Goal: Book appointment/travel/reservation

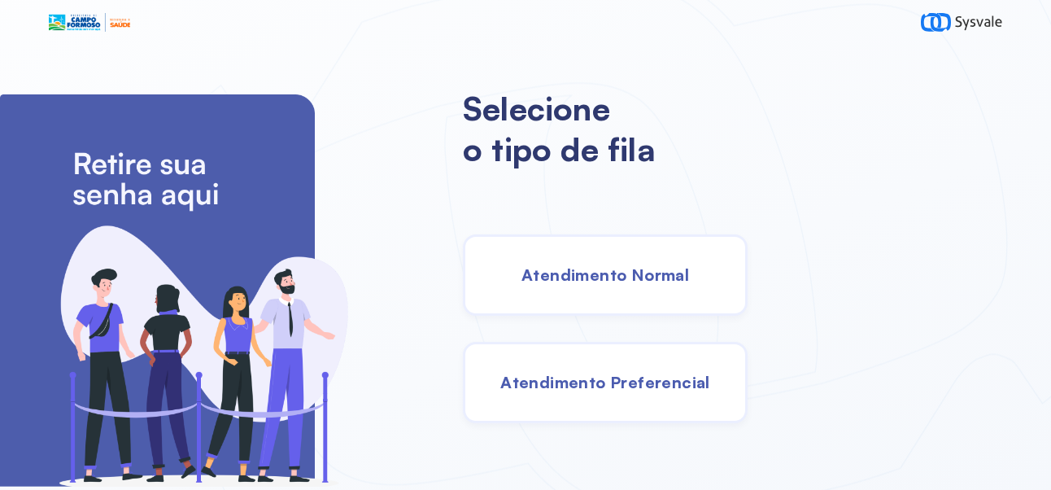
click at [688, 281] on span "Atendimento Normal" at bounding box center [605, 274] width 168 height 20
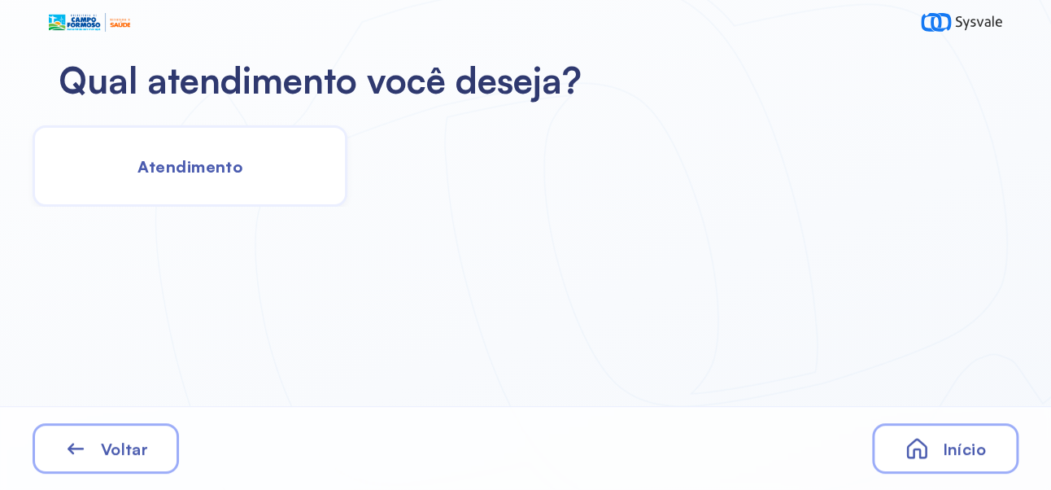
click at [203, 177] on div "Atendimento" at bounding box center [190, 165] width 315 height 81
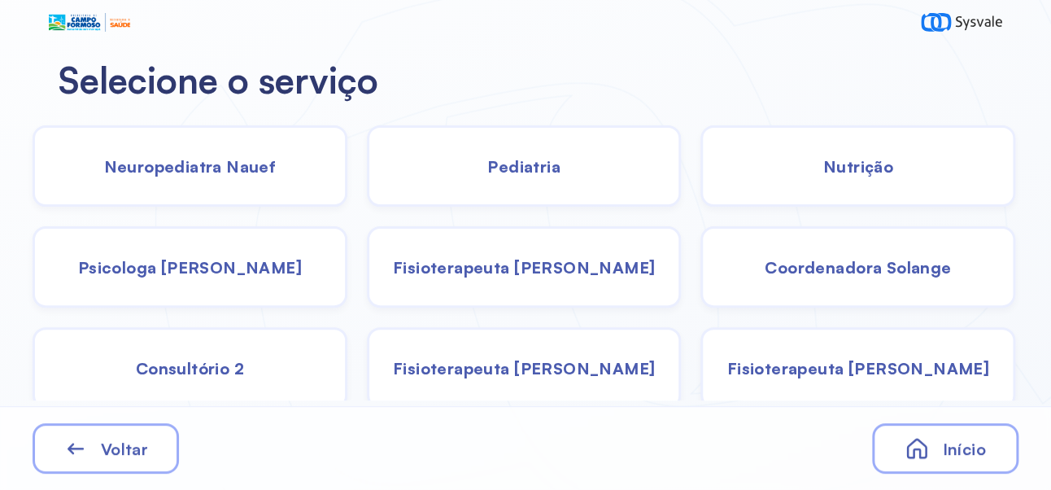
click at [537, 171] on span "Pediatria" at bounding box center [523, 166] width 73 height 20
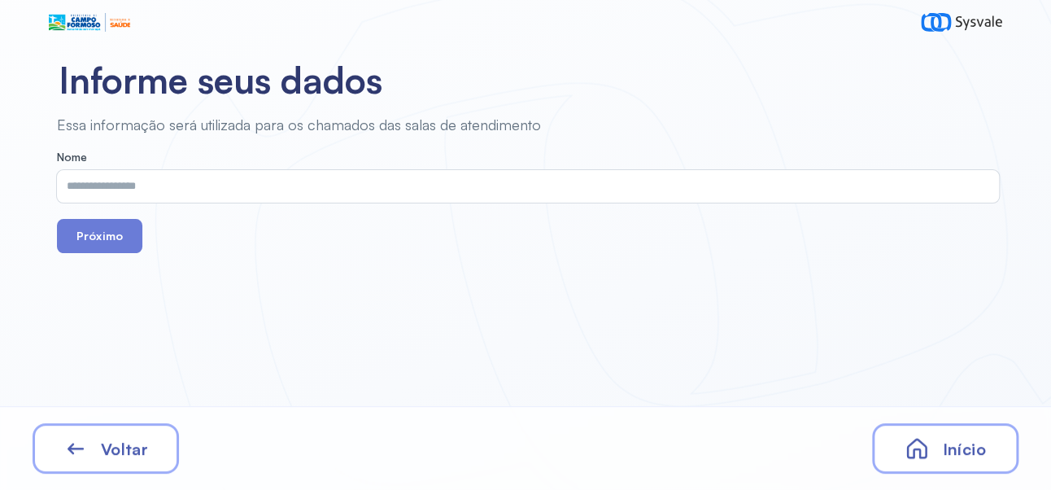
click at [288, 190] on input "text" at bounding box center [524, 186] width 935 height 33
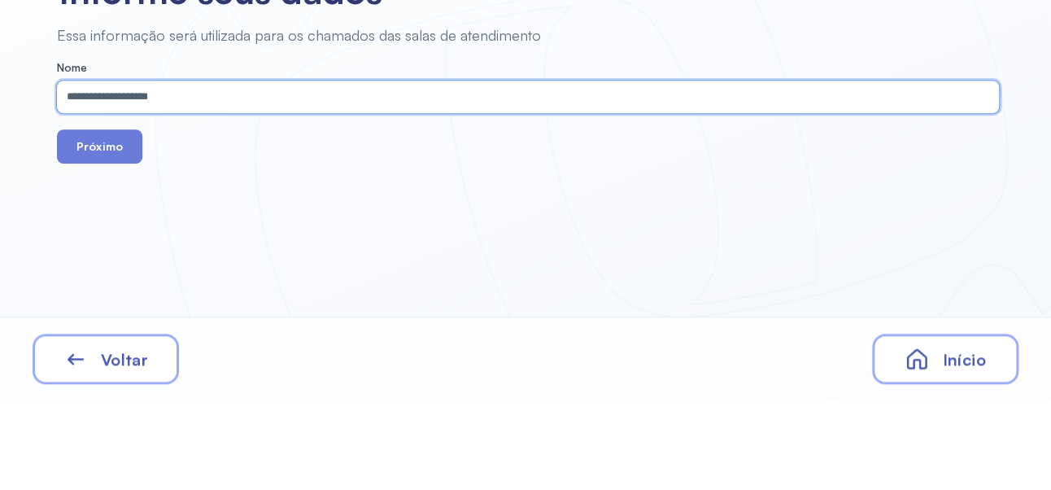
type input "**********"
click at [89, 240] on button "Próximo" at bounding box center [99, 236] width 85 height 34
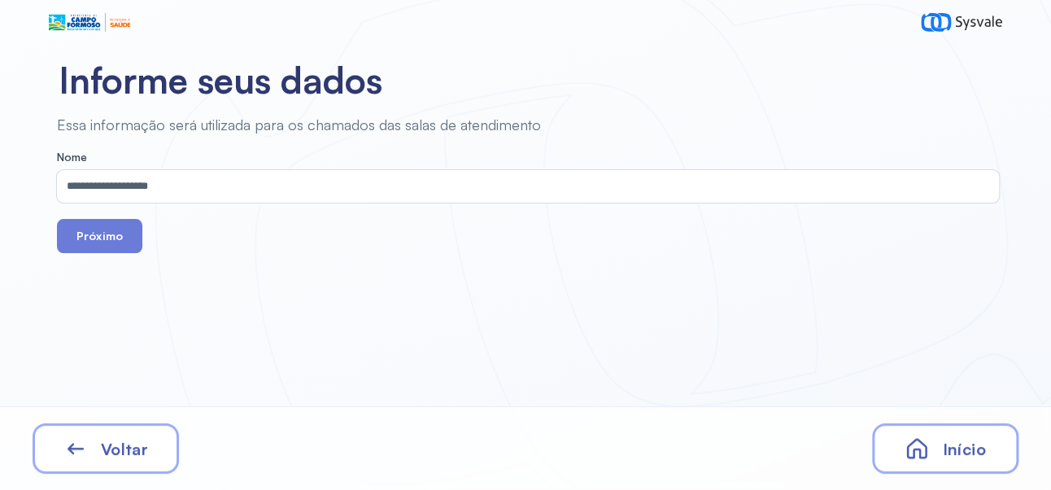
click at [118, 226] on button "Próximo" at bounding box center [99, 236] width 85 height 34
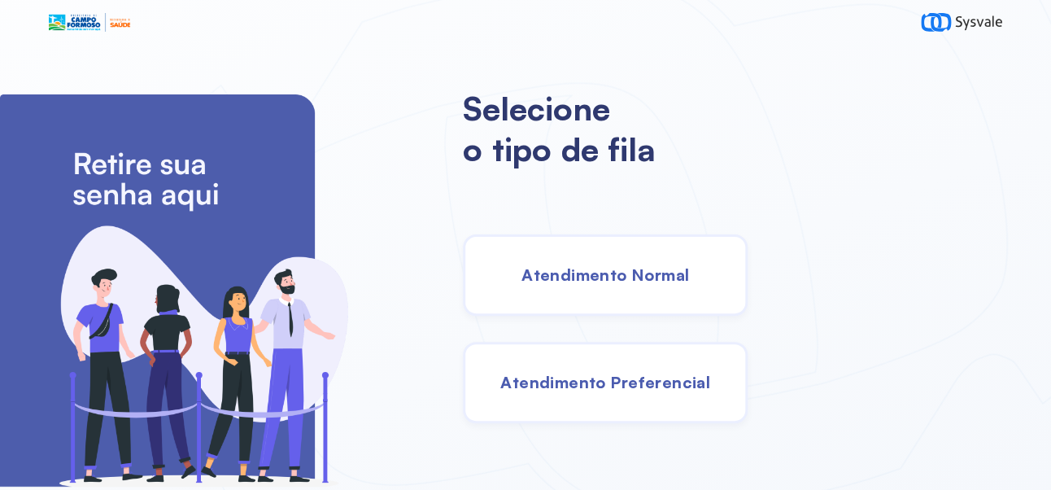
click at [682, 285] on span "Atendimento Normal" at bounding box center [605, 274] width 168 height 20
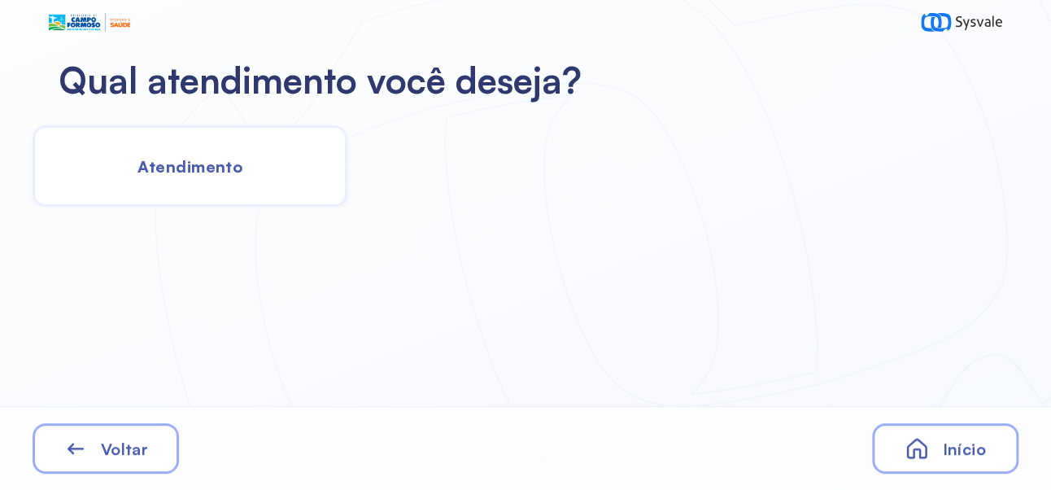
click at [176, 170] on span "Atendimento" at bounding box center [189, 166] width 105 height 20
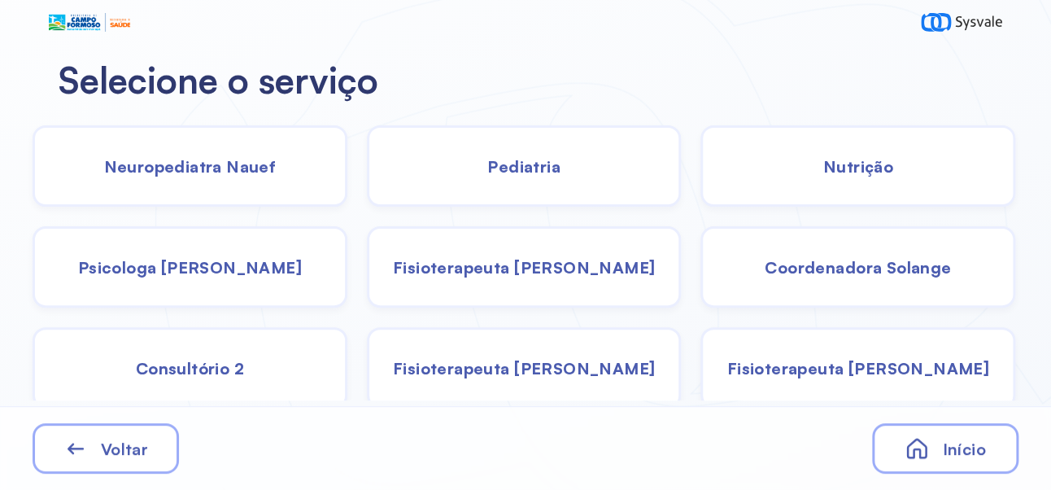
click at [190, 285] on div "Psicologa [PERSON_NAME]" at bounding box center [190, 266] width 315 height 81
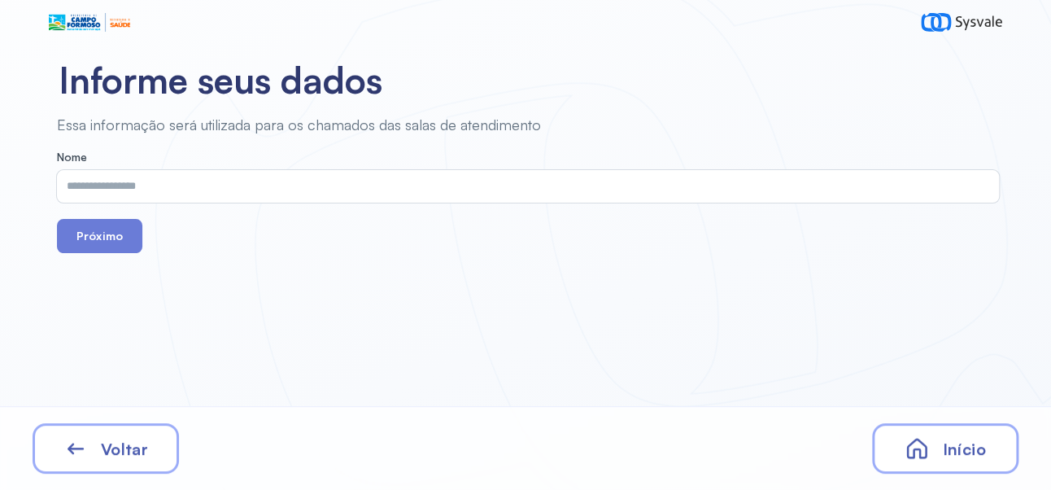
click at [404, 185] on input "text" at bounding box center [524, 186] width 935 height 33
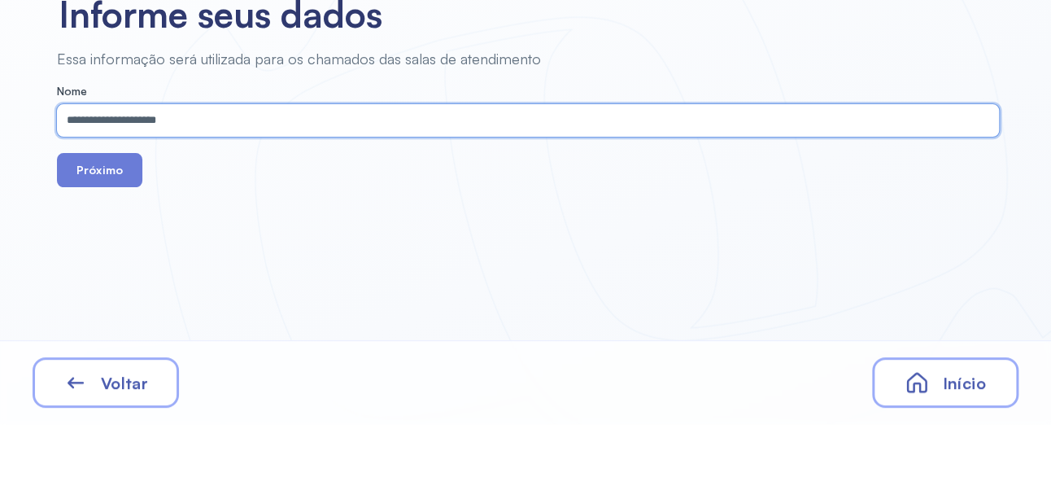
type input "**********"
click at [102, 251] on button "Próximo" at bounding box center [99, 236] width 85 height 34
